Goal: Navigation & Orientation: Go to known website

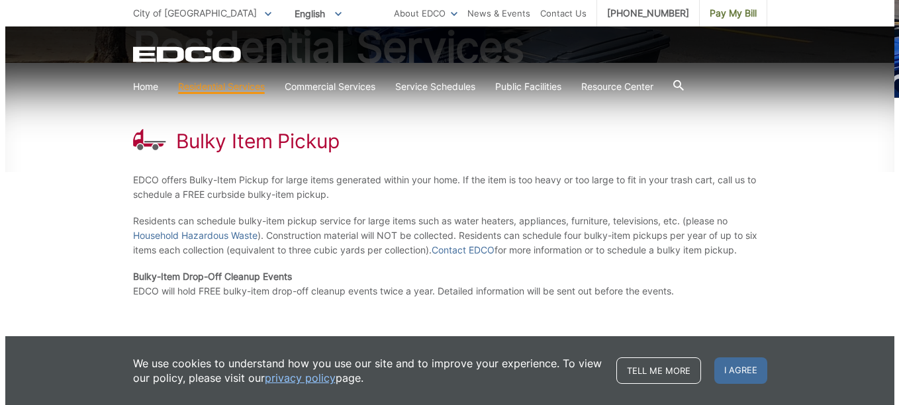
scroll to position [301, 0]
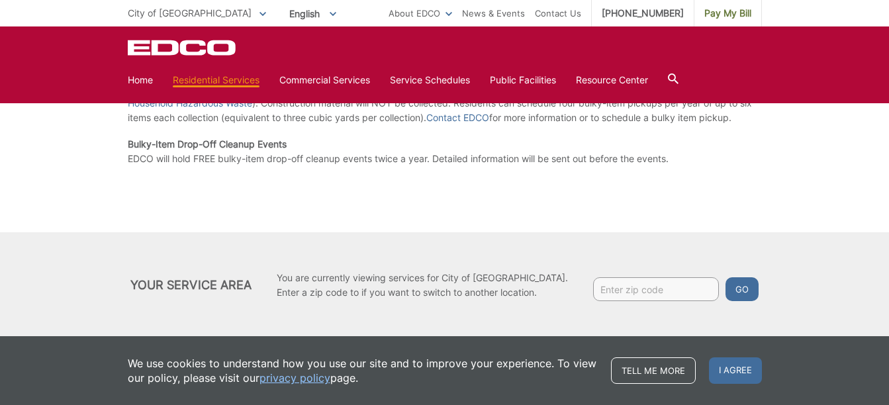
click at [613, 286] on input "Enter zip code" at bounding box center [656, 289] width 126 height 24
type input "92021"
click at [729, 289] on button "Go" at bounding box center [742, 289] width 33 height 24
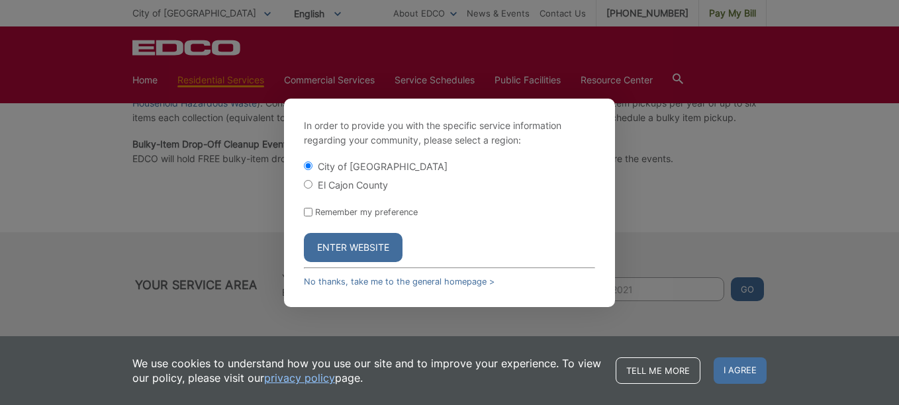
click at [346, 250] on button "Enter Website" at bounding box center [353, 247] width 99 height 29
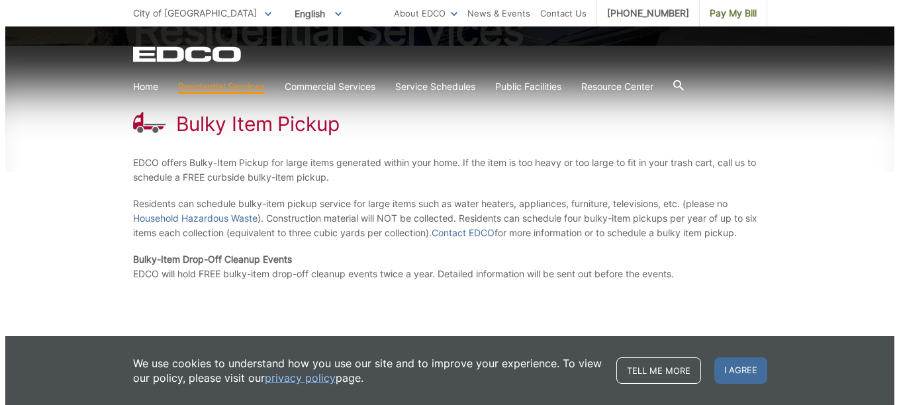
scroll to position [301, 0]
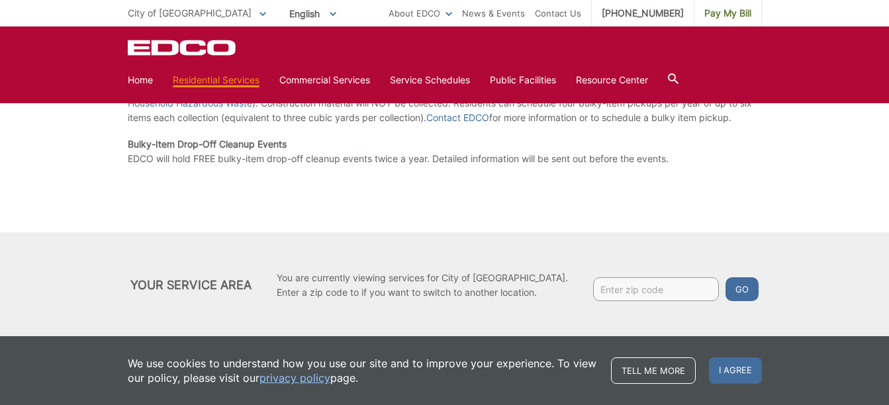
click at [666, 292] on input "Enter zip code" at bounding box center [656, 289] width 126 height 24
type input "92021"
click at [726, 291] on button "Go" at bounding box center [742, 289] width 33 height 24
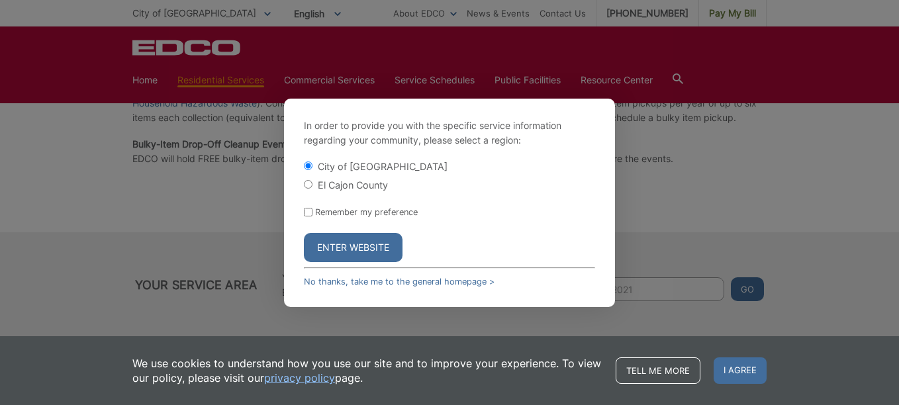
click at [312, 167] on input "City of [GEOGRAPHIC_DATA]" at bounding box center [308, 166] width 9 height 9
click at [309, 185] on input "El Cajon County" at bounding box center [308, 184] width 9 height 9
radio input "true"
click at [346, 251] on button "Enter Website" at bounding box center [353, 247] width 99 height 29
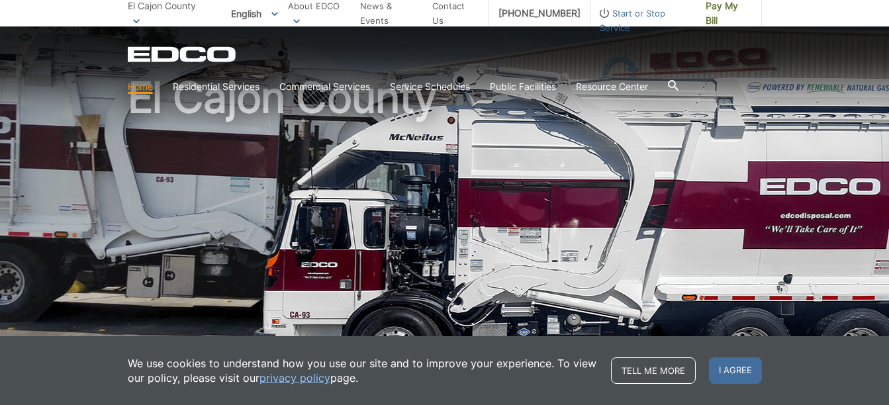
scroll to position [31, 0]
